Goal: Task Accomplishment & Management: Manage account settings

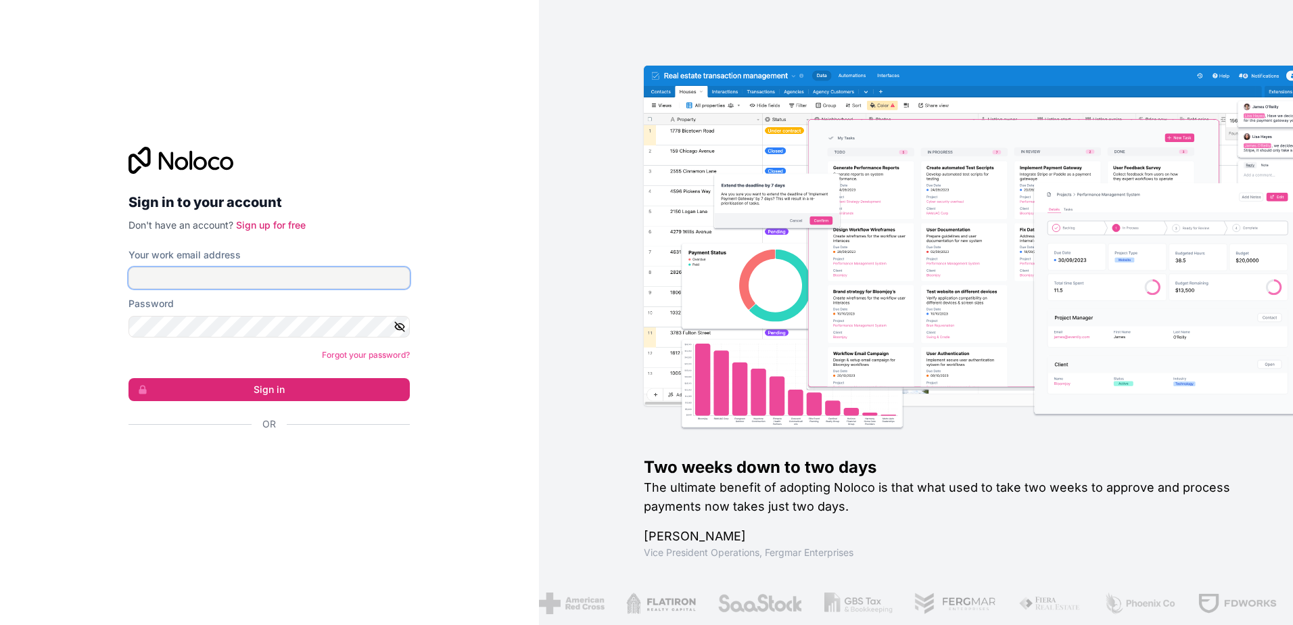
click at [220, 282] on input "Your work email address" at bounding box center [268, 278] width 281 height 22
type input "James.maher@hmveng.ie"
click at [277, 393] on button "Sign in" at bounding box center [268, 389] width 281 height 23
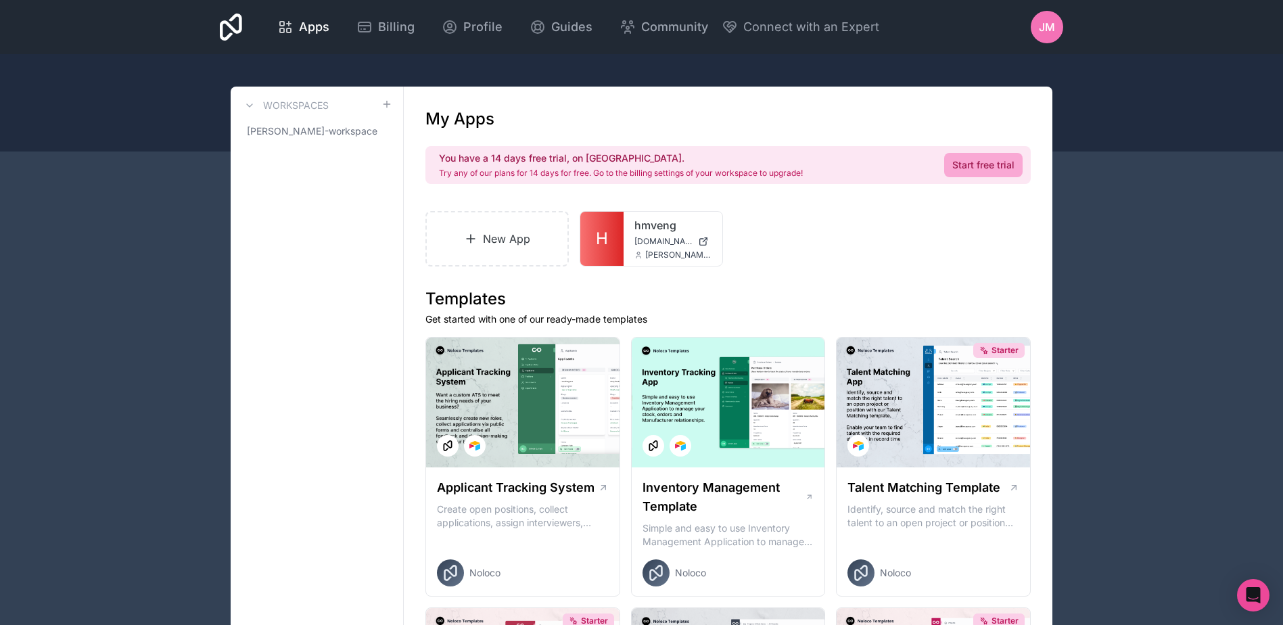
click at [606, 240] on span "H" at bounding box center [602, 239] width 12 height 22
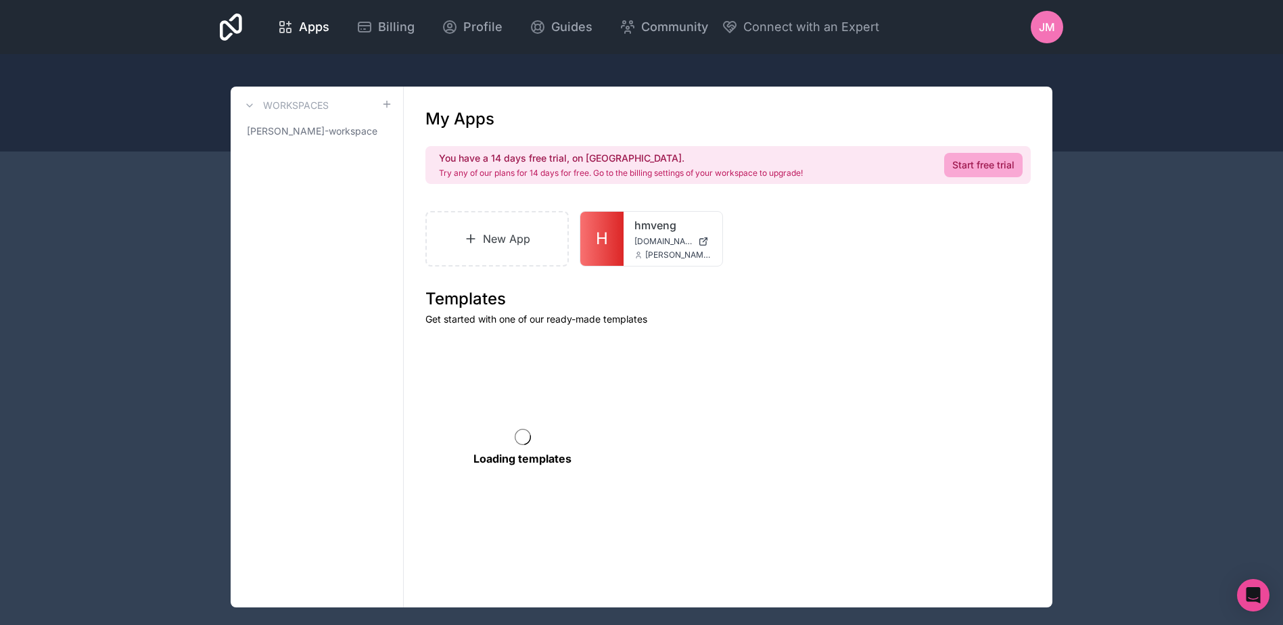
click at [621, 249] on link "H" at bounding box center [601, 239] width 43 height 54
